Goal: Task Accomplishment & Management: Use online tool/utility

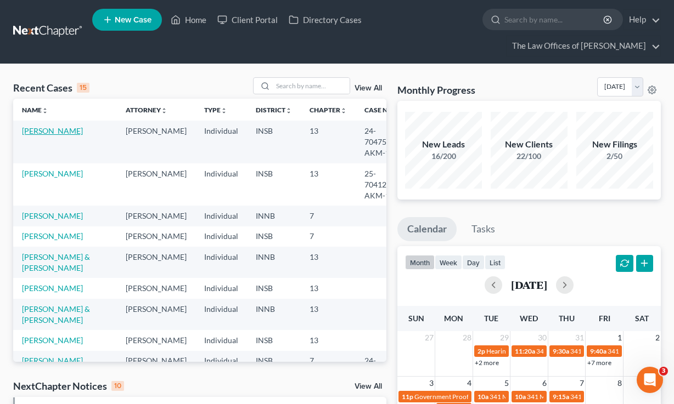
click at [30, 132] on link "Merrill, Dillon" at bounding box center [52, 130] width 61 height 9
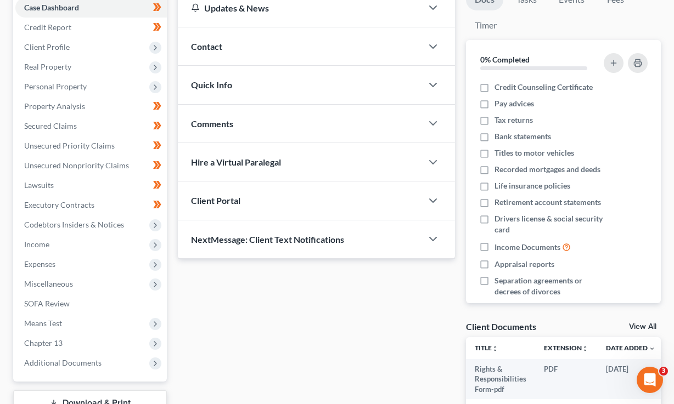
scroll to position [148, 0]
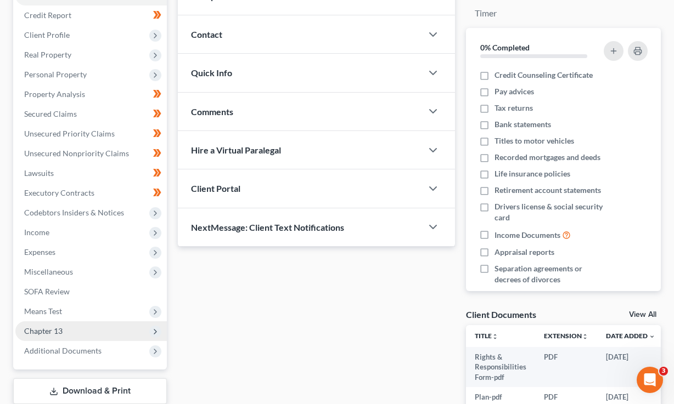
click at [63, 331] on span "Chapter 13" at bounding box center [90, 331] width 151 height 20
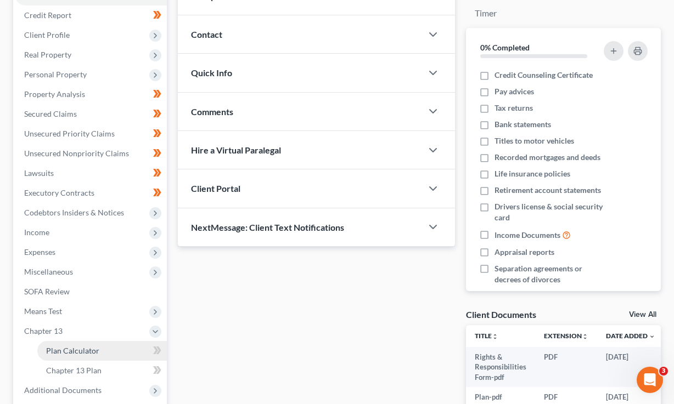
click at [86, 348] on span "Plan Calculator" at bounding box center [72, 350] width 53 height 9
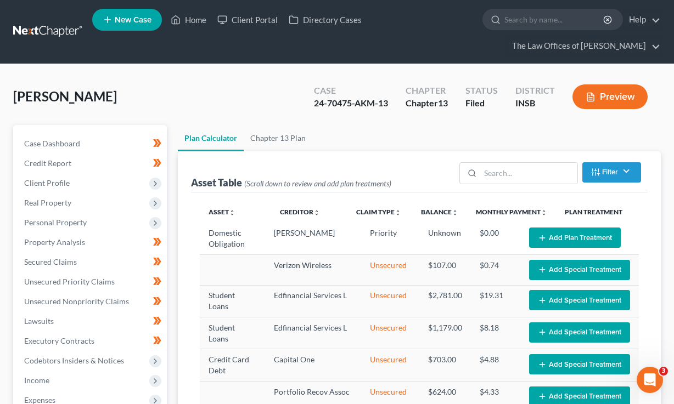
select select "35"
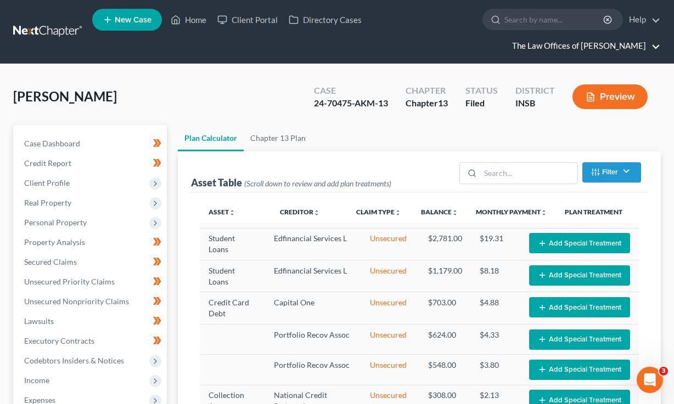
click at [620, 51] on link "The Law Offices of Dax J. Miller" at bounding box center [583, 46] width 154 height 20
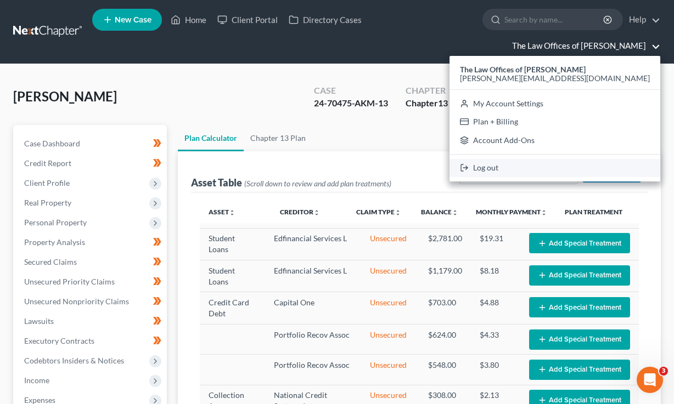
click at [573, 176] on link "Log out" at bounding box center [554, 168] width 211 height 19
